Goal: Navigation & Orientation: Find specific page/section

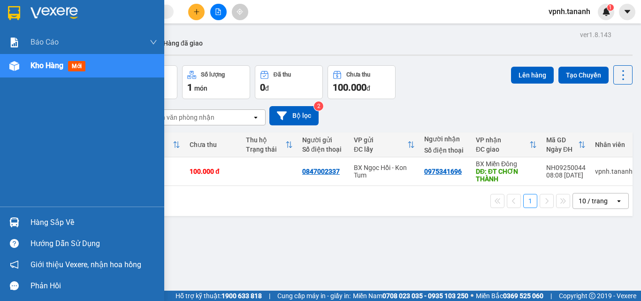
click at [9, 22] on div at bounding box center [82, 15] width 164 height 30
click at [0, 12] on div at bounding box center [82, 15] width 164 height 30
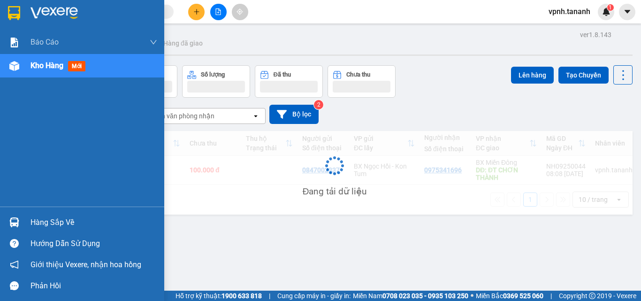
click at [19, 11] on img at bounding box center [14, 13] width 12 height 14
